Goal: Task Accomplishment & Management: Manage account settings

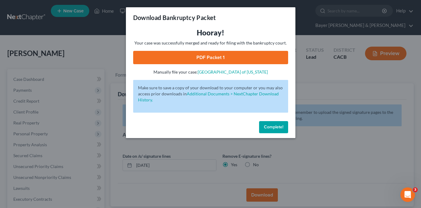
click at [269, 127] on span "Complete!" at bounding box center [273, 126] width 19 height 5
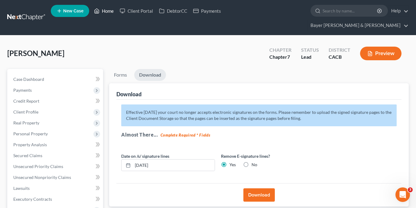
click at [111, 14] on link "Home" at bounding box center [104, 10] width 26 height 11
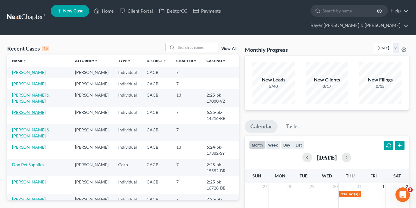
click at [31, 112] on link "[PERSON_NAME]" at bounding box center [29, 112] width 34 height 5
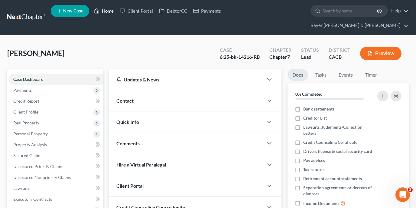
drag, startPoint x: 109, startPoint y: 15, endPoint x: 114, endPoint y: 93, distance: 78.6
click at [109, 14] on link "Home" at bounding box center [104, 10] width 26 height 11
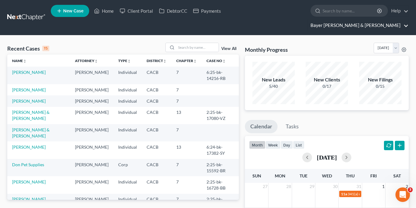
click at [382, 20] on link "Bayer [PERSON_NAME] & [PERSON_NAME]" at bounding box center [358, 25] width 101 height 11
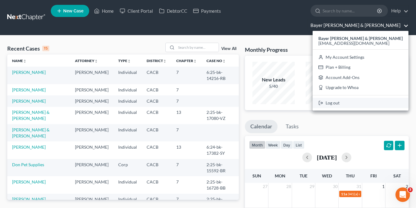
click at [375, 98] on link "Log out" at bounding box center [361, 103] width 96 height 10
